Goal: Transaction & Acquisition: Download file/media

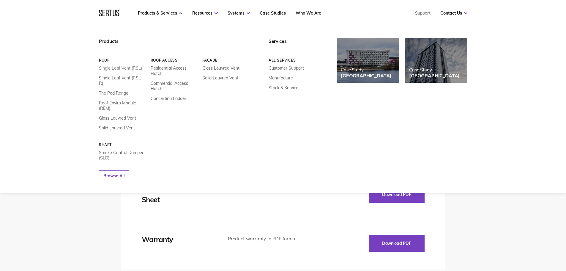
click at [123, 70] on link "Single Leaf Vent (RSL)" at bounding box center [120, 67] width 43 height 5
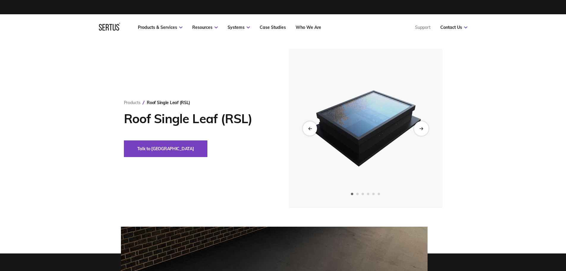
click at [422, 131] on div "Next slide" at bounding box center [421, 128] width 15 height 15
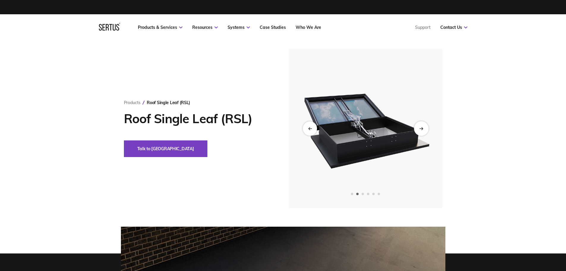
click at [422, 131] on div "Next slide" at bounding box center [421, 128] width 15 height 15
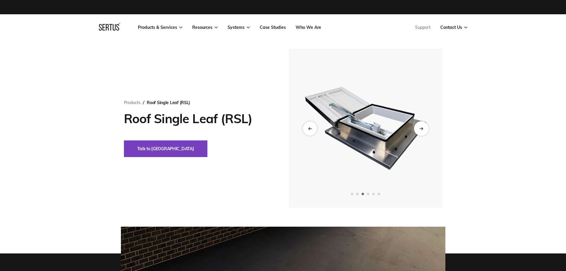
click at [422, 131] on div "Next slide" at bounding box center [421, 128] width 15 height 15
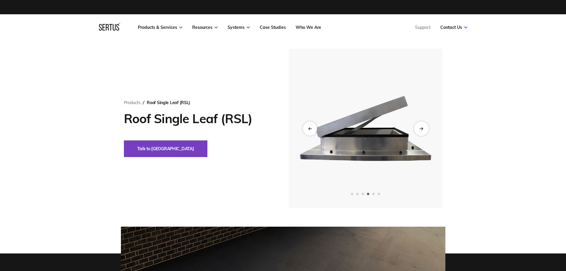
click at [422, 131] on div "Next slide" at bounding box center [421, 128] width 15 height 15
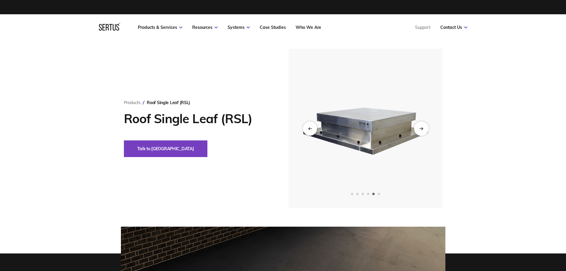
click at [422, 131] on div "Next slide" at bounding box center [421, 128] width 15 height 15
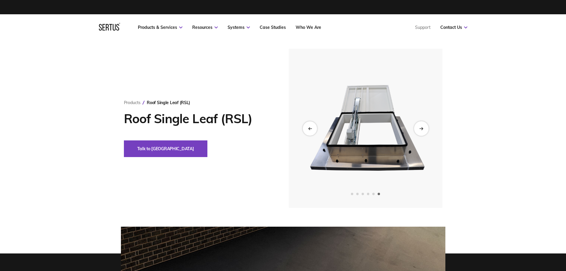
click at [422, 131] on div "Next slide" at bounding box center [421, 128] width 15 height 15
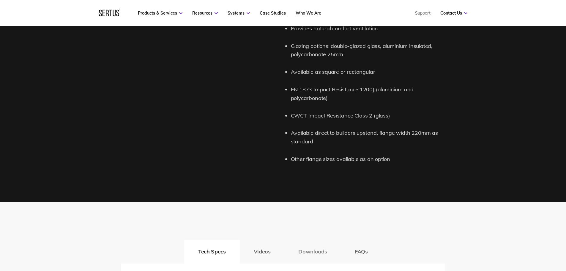
scroll to position [862, 0]
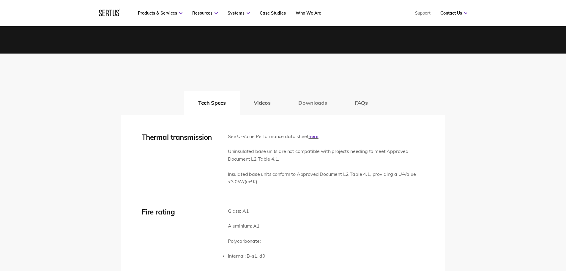
click at [317, 101] on button "Downloads" at bounding box center [313, 103] width 56 height 24
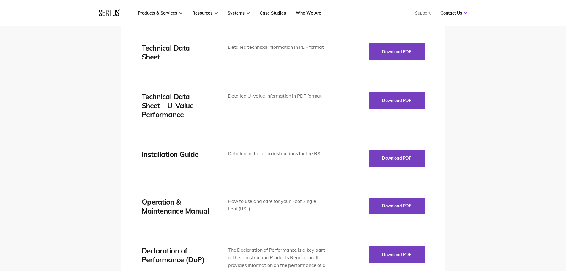
scroll to position [833, 0]
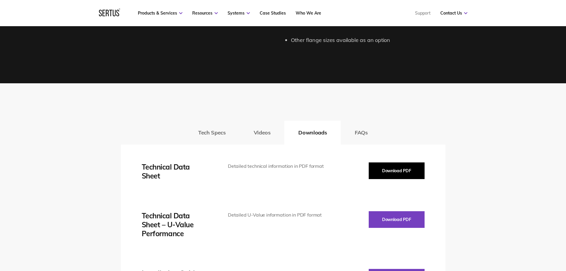
click at [379, 170] on button "Download PDF" at bounding box center [397, 170] width 56 height 17
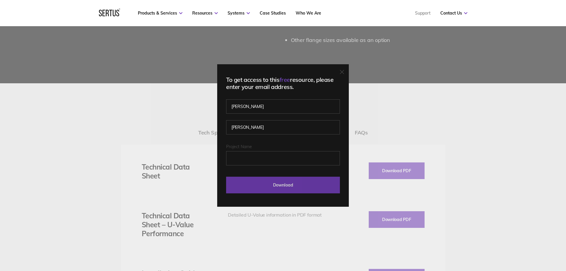
click at [290, 186] on input "Download" at bounding box center [283, 185] width 114 height 17
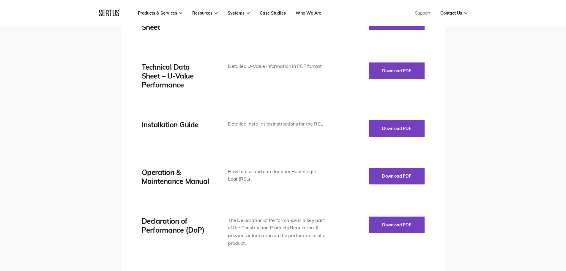
scroll to position [892, 0]
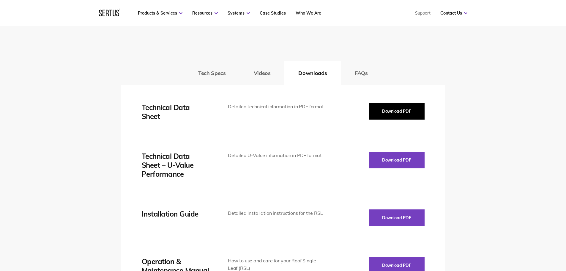
click at [406, 109] on button "Download PDF" at bounding box center [397, 111] width 56 height 17
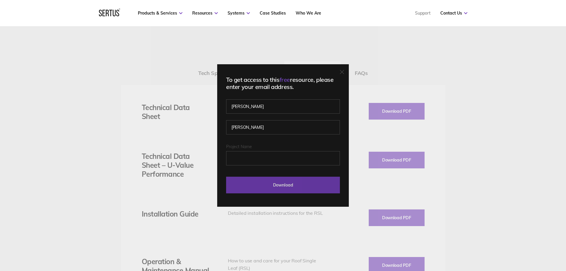
click at [290, 187] on input "Download" at bounding box center [283, 185] width 114 height 17
